Goal: Task Accomplishment & Management: Manage account settings

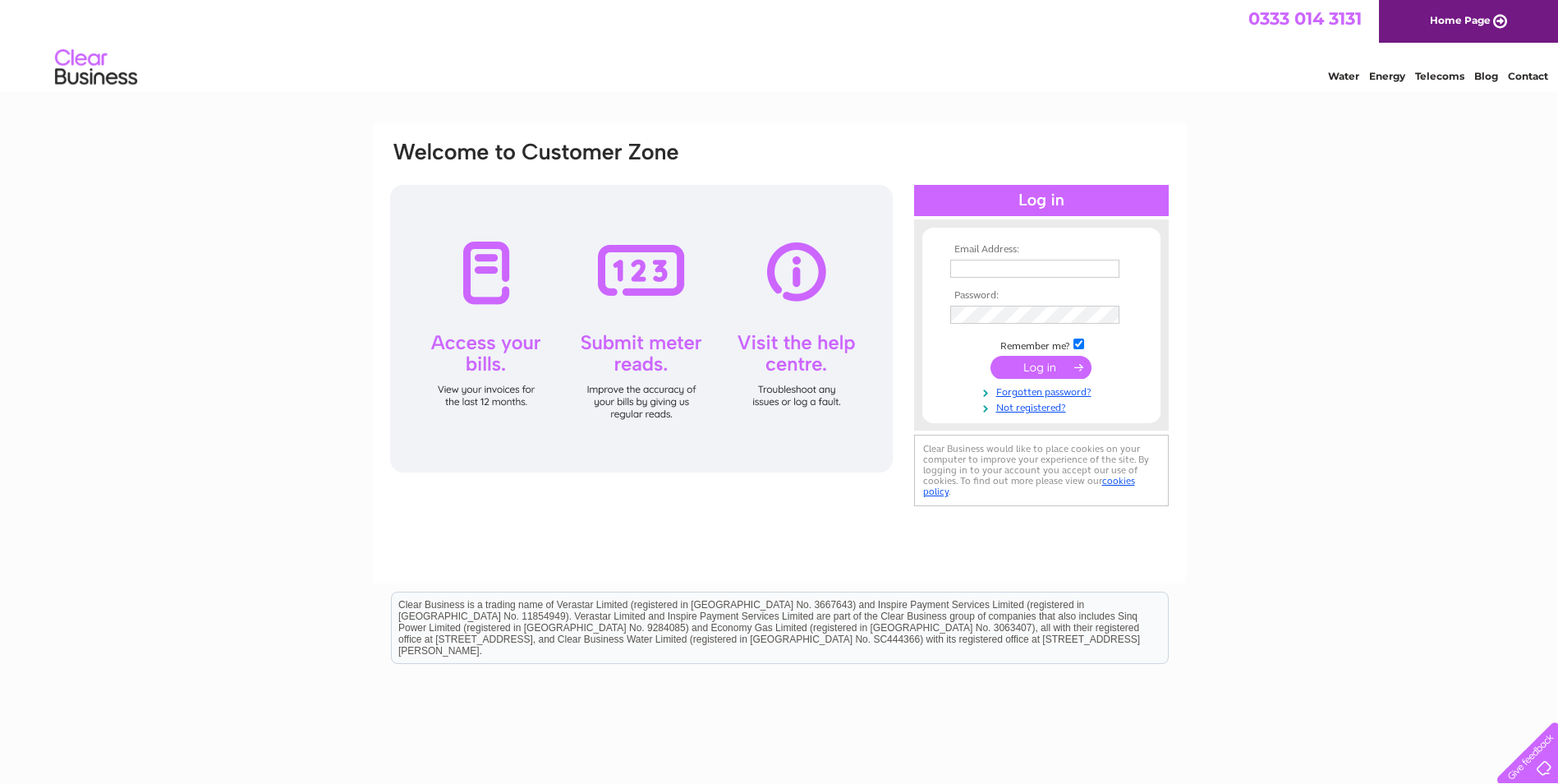
type input "[PERSON_NAME][EMAIL_ADDRESS][DOMAIN_NAME]"
click at [706, 369] on input "submit" at bounding box center [1041, 367] width 101 height 23
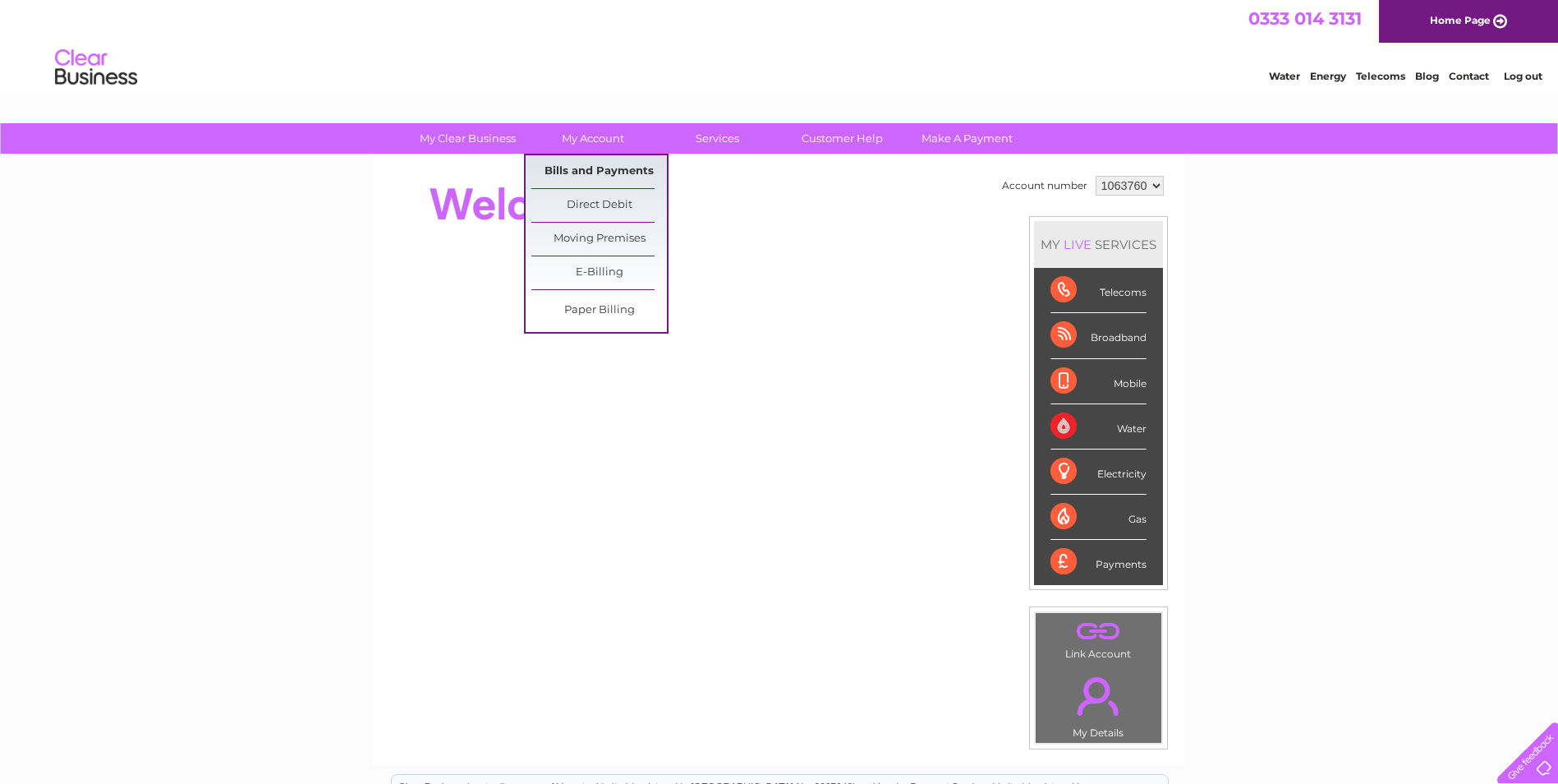
click at [577, 168] on link "Bills and Payments" at bounding box center [598, 172] width 135 height 33
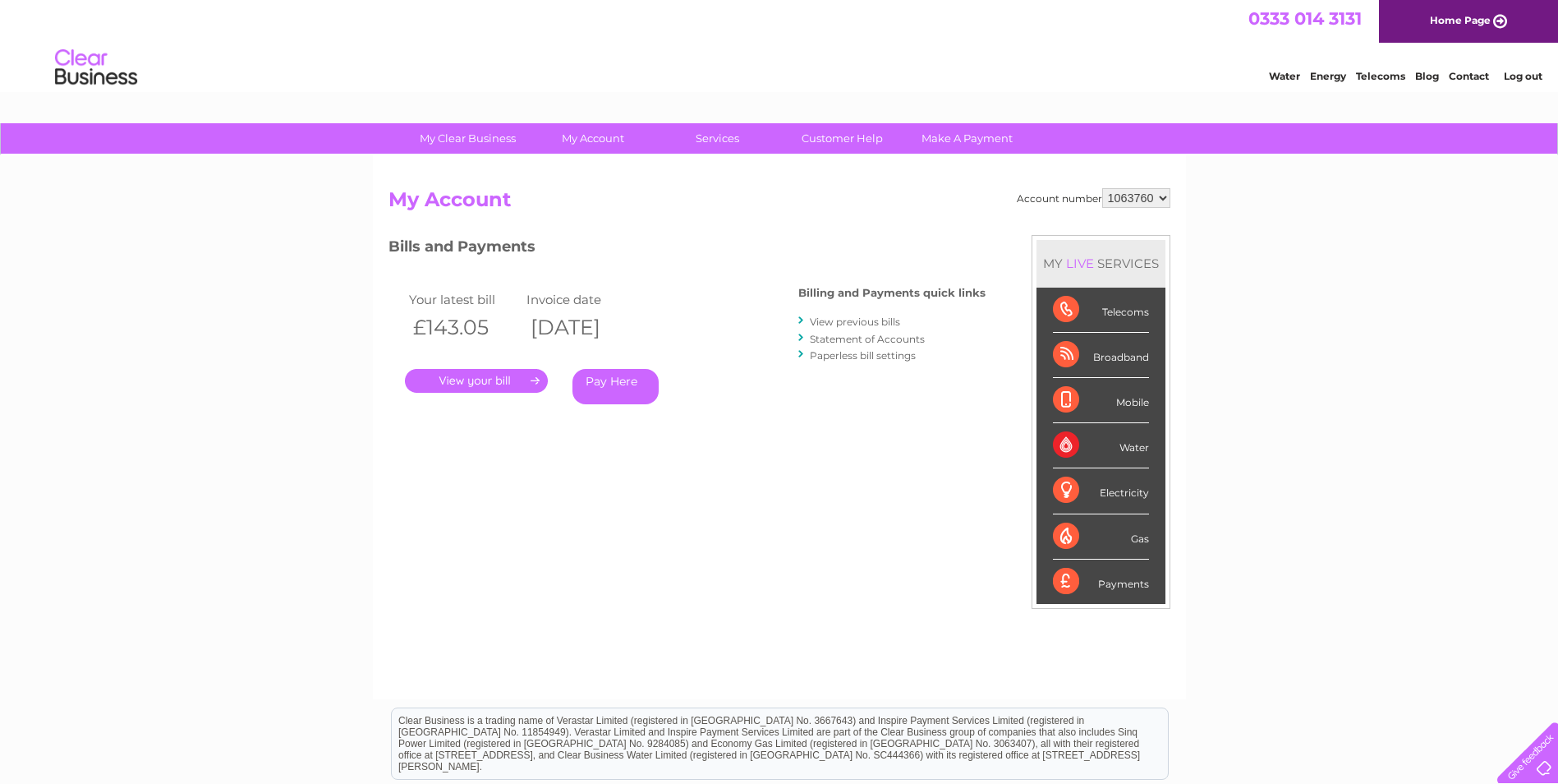
click at [527, 383] on link "." at bounding box center [477, 381] width 143 height 24
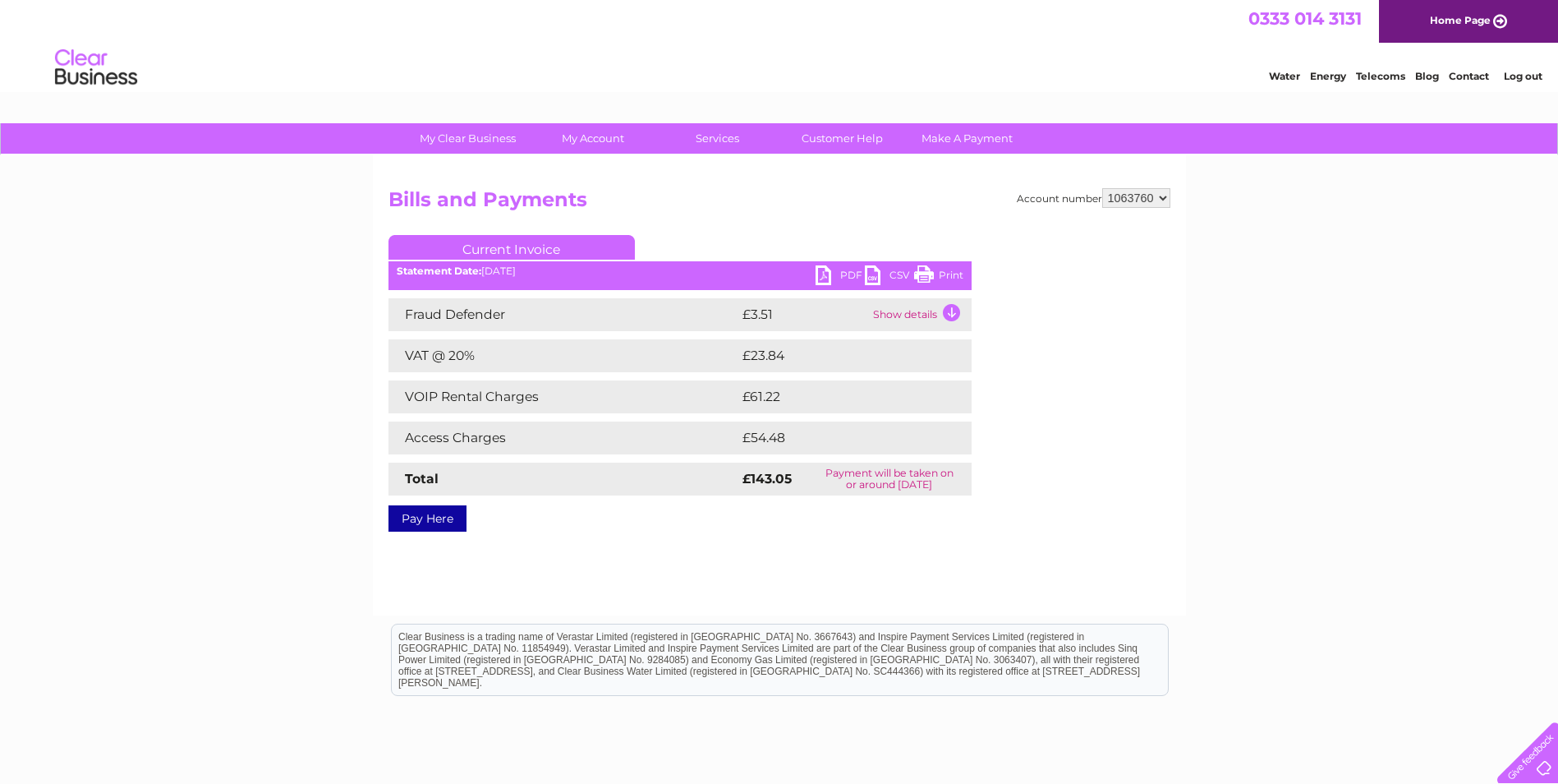
click at [825, 271] on link "PDF" at bounding box center [840, 278] width 50 height 24
click at [1157, 197] on select "1063760 1063763" at bounding box center [1136, 198] width 68 height 19
click at [1102, 188] on select "1063760 1063763" at bounding box center [1136, 198] width 68 height 19
click at [829, 275] on link "PDF" at bounding box center [840, 278] width 50 height 24
click at [1240, 511] on div "My Clear Business Login Details My Details My Preferences Link Account My Accou…" at bounding box center [779, 509] width 1558 height 773
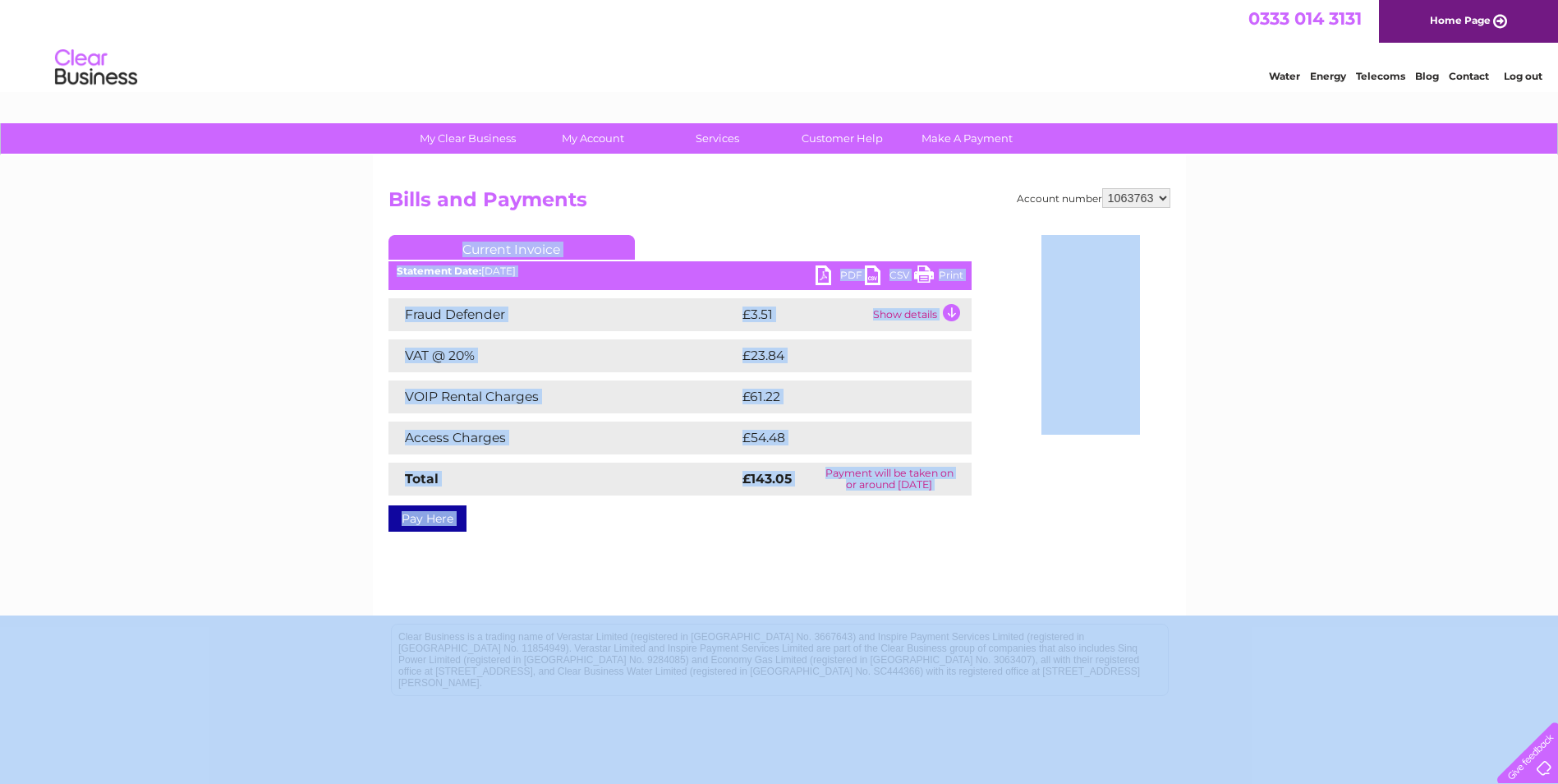
click at [1156, 200] on select "1063760 1063763" at bounding box center [1136, 198] width 68 height 19
select select "1063760"
click at [1102, 188] on select "1063760 1063763" at bounding box center [1136, 198] width 68 height 19
click at [1186, 225] on div "My Clear Business Login Details My Details My Preferences Link Account My Accou…" at bounding box center [779, 509] width 1558 height 773
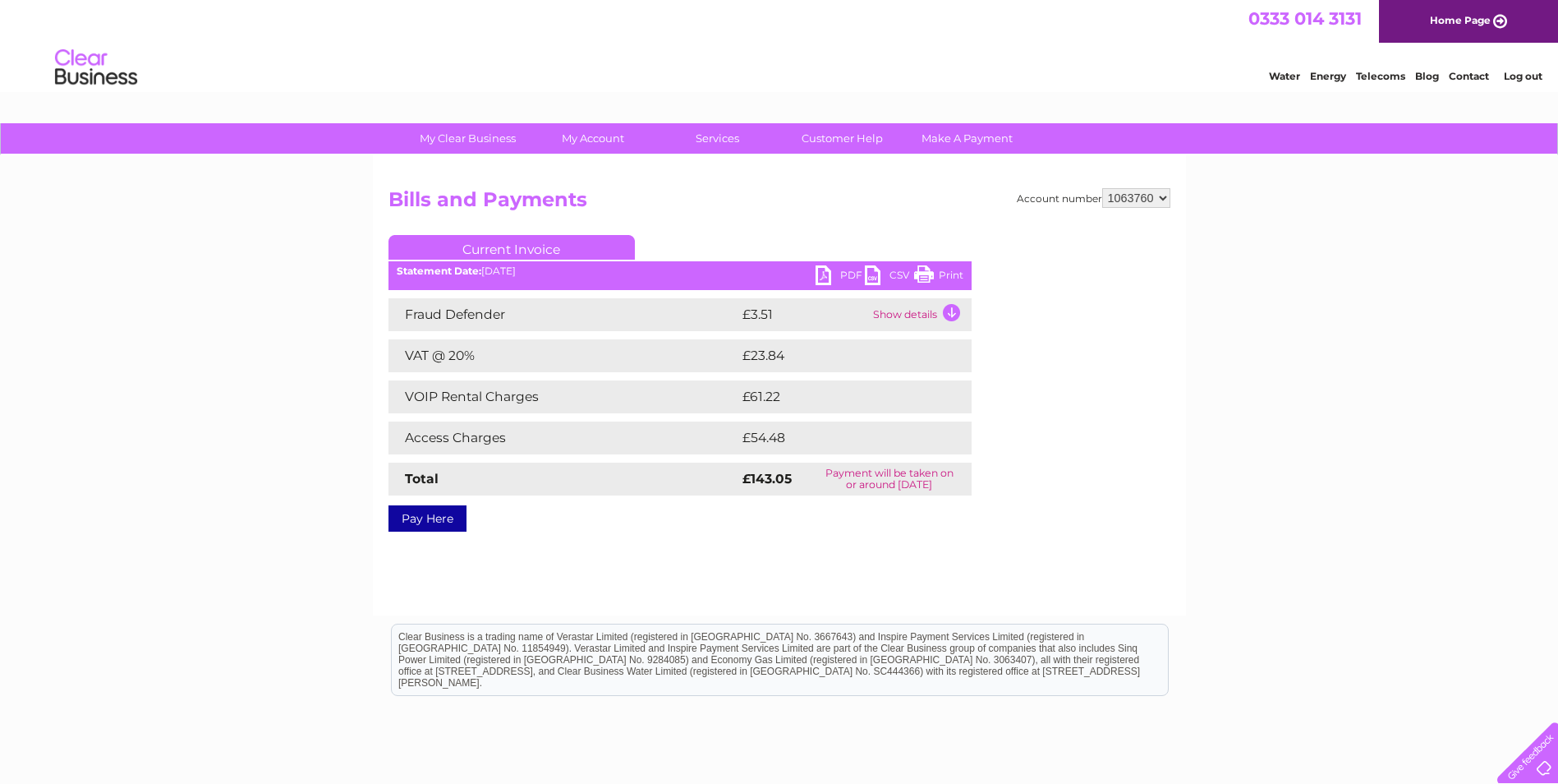
click at [1163, 199] on select "1063760 1063763" at bounding box center [1136, 198] width 68 height 19
select select "1063763"
click at [1102, 188] on select "1063760 1063763" at bounding box center [1136, 198] width 68 height 19
click at [1190, 249] on div "My Clear Business Login Details My Details My Preferences Link Account My Accou…" at bounding box center [779, 509] width 1558 height 773
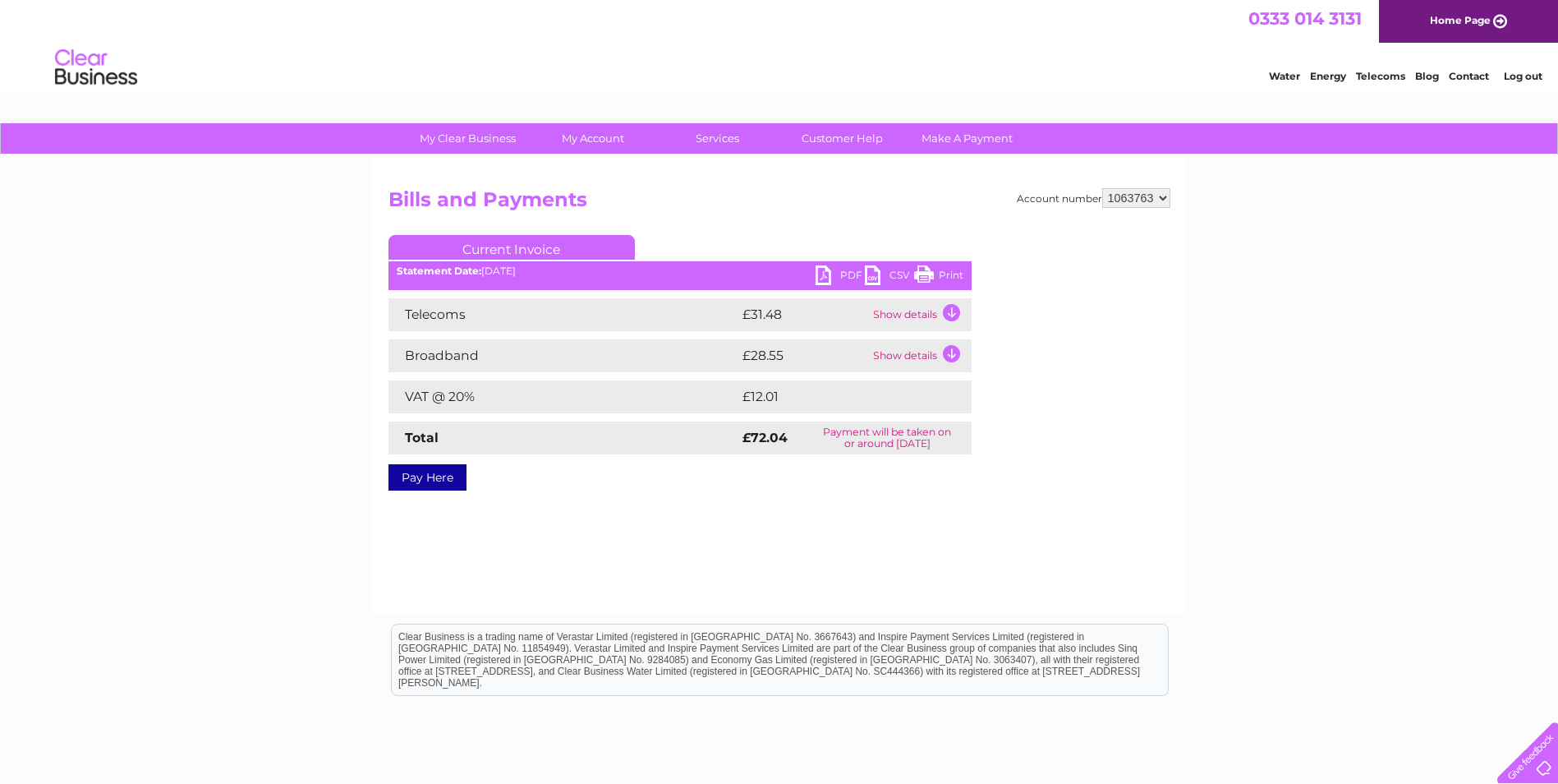
click at [830, 280] on link "PDF" at bounding box center [840, 278] width 50 height 24
